Goal: Ask a question

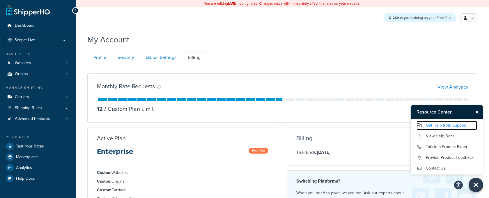
click at [444, 129] on link "Get Help from Support" at bounding box center [446, 125] width 61 height 9
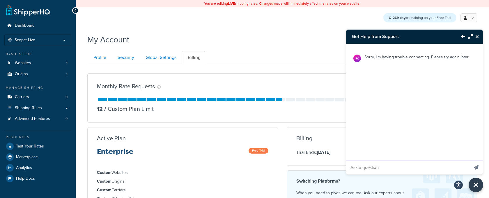
click at [478, 38] on icon "Close Resource Center" at bounding box center [476, 36] width 3 height 5
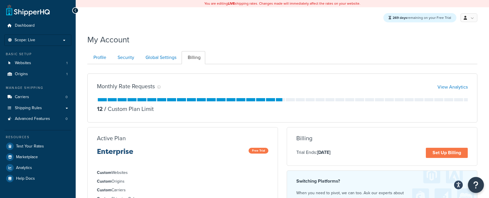
click at [478, 186] on button "Open Resource Center" at bounding box center [476, 186] width 16 height 16
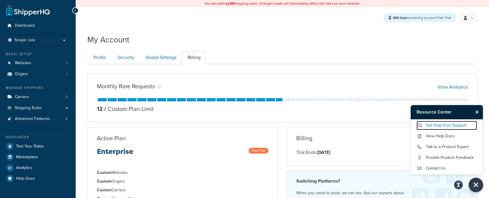
click at [431, 128] on link "Get Help from Support" at bounding box center [446, 125] width 61 height 9
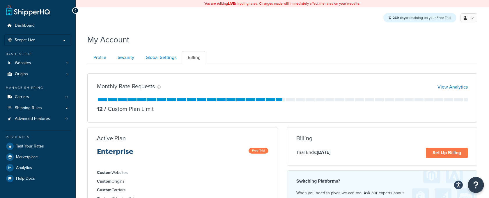
click at [474, 186] on icon "Open Resource Center" at bounding box center [476, 185] width 6 height 8
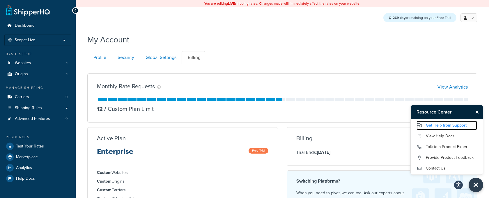
click at [428, 127] on link "Get Help from Support" at bounding box center [446, 125] width 61 height 9
